Goal: Find specific page/section: Find specific page/section

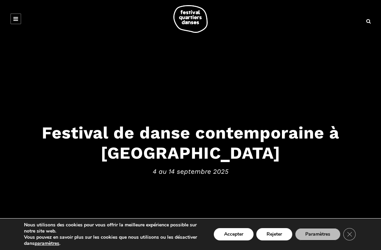
click at [318, 237] on button "Paramètres" at bounding box center [318, 235] width 46 height 12
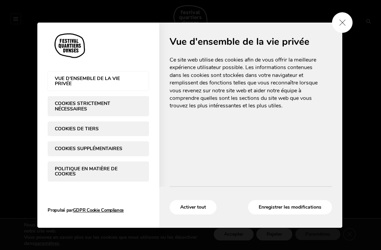
click at [343, 24] on span "Close GDPR Cookie Settings" at bounding box center [342, 22] width 21 height 21
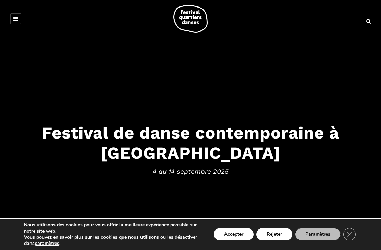
click at [237, 235] on button "Accepter" at bounding box center [234, 235] width 40 height 12
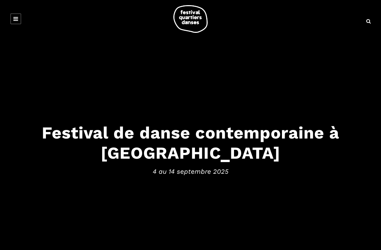
click at [19, 17] on link at bounding box center [15, 18] width 11 height 11
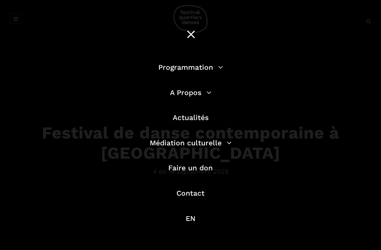
click at [217, 71] on link "Programmation" at bounding box center [190, 67] width 65 height 9
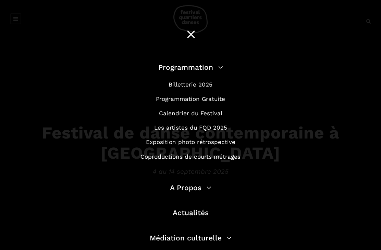
click at [209, 101] on link "Programmation Gratuite" at bounding box center [190, 99] width 69 height 7
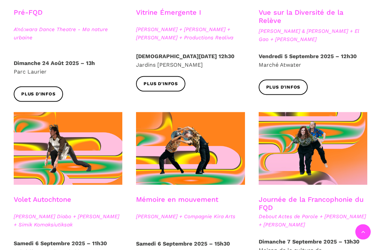
scroll to position [283, 0]
